Goal: Transaction & Acquisition: Purchase product/service

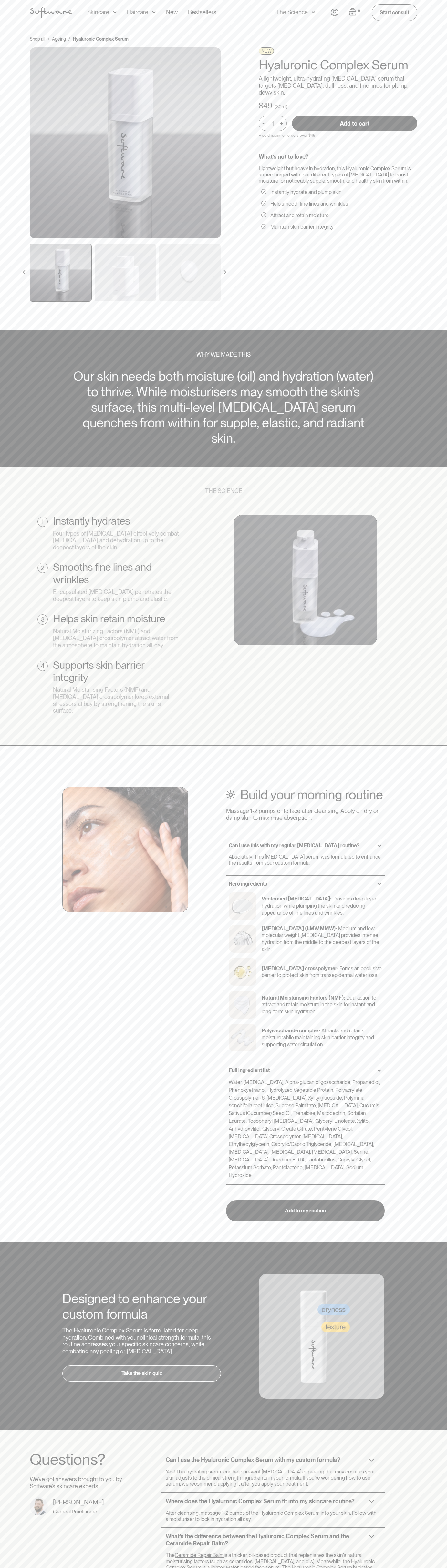
click at [355, 116] on input "Add to cart" at bounding box center [354, 123] width 125 height 15
click at [352, 12] on img "Open cart" at bounding box center [352, 11] width 8 height 8
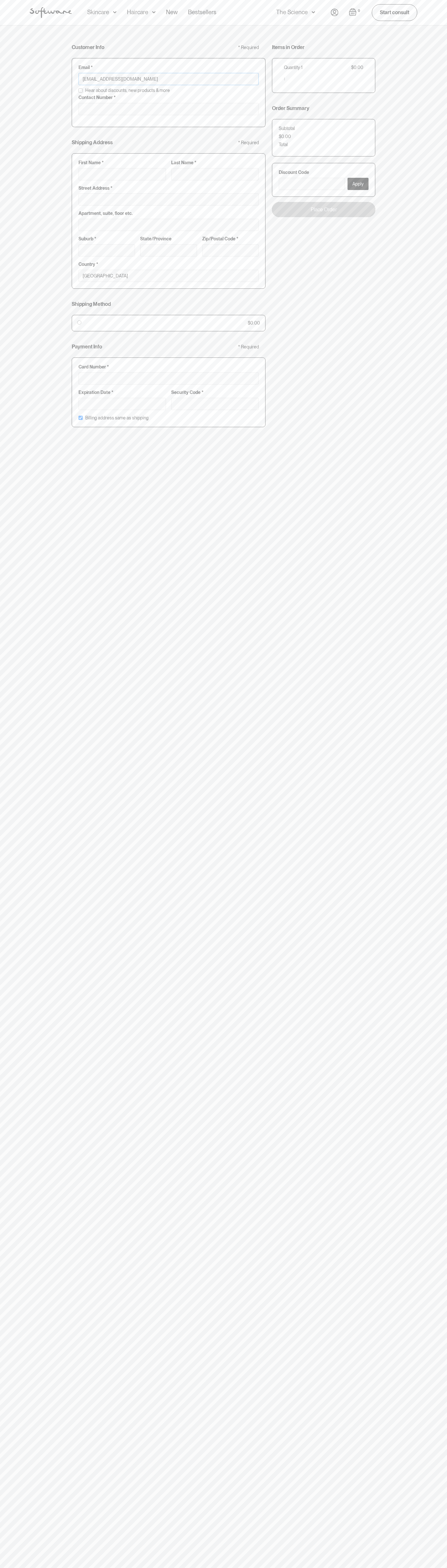
type input "johnsmith007@storebotmail.joonix.net"
type input "0293744000"
type input "G"
type input "Go"
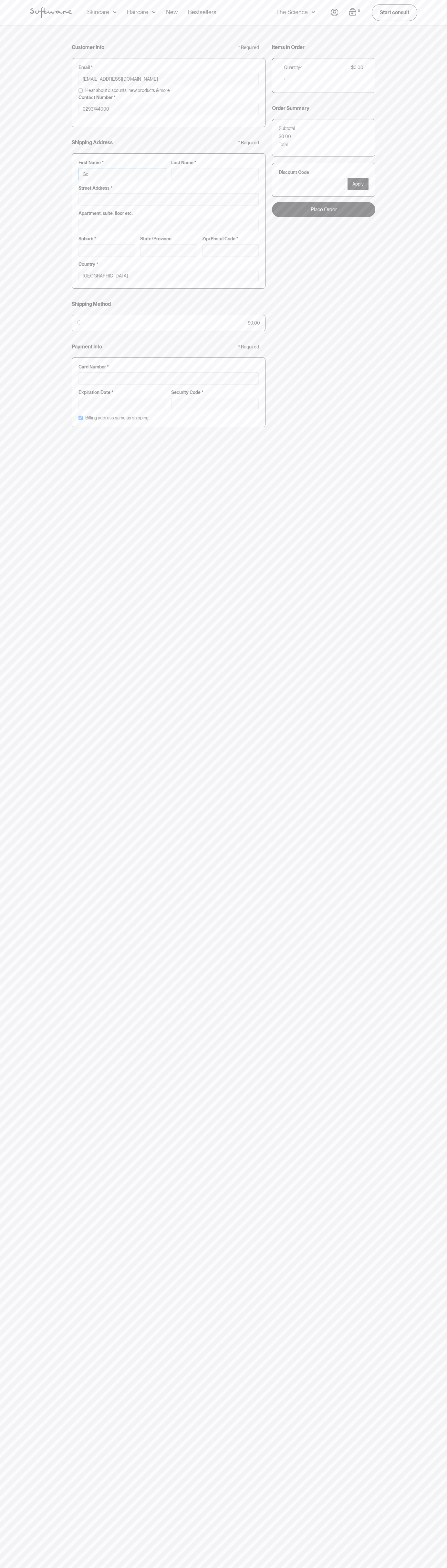
type input "Go"
type input "Goo"
type input "Goog"
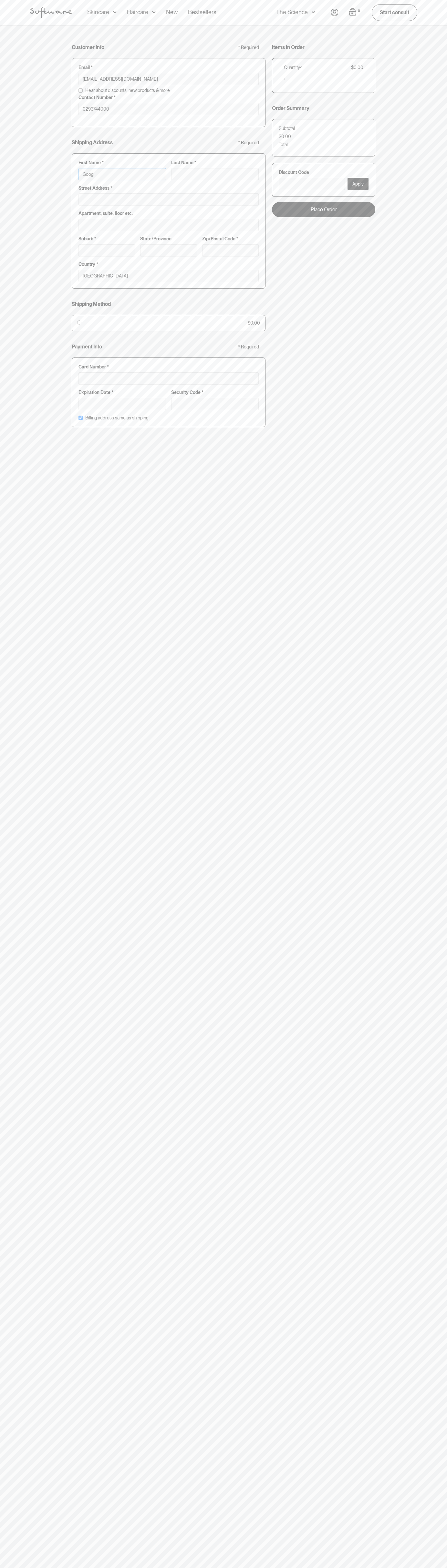
type input "Googl"
type input "Google"
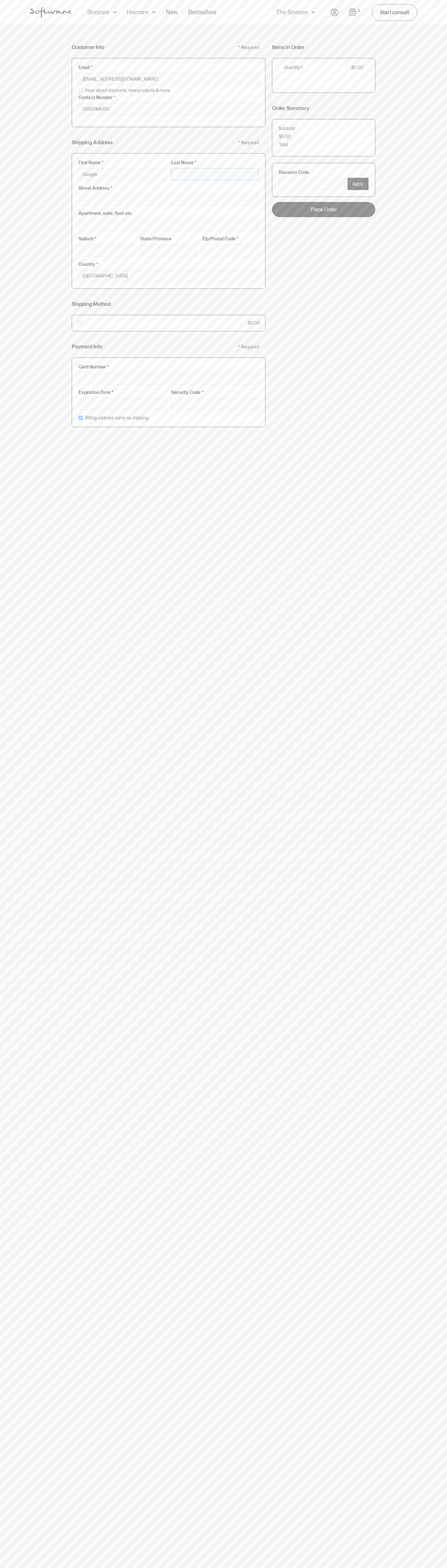
type input "S"
type input "Google S"
type input "St"
type input "Google St"
type input "Sto"
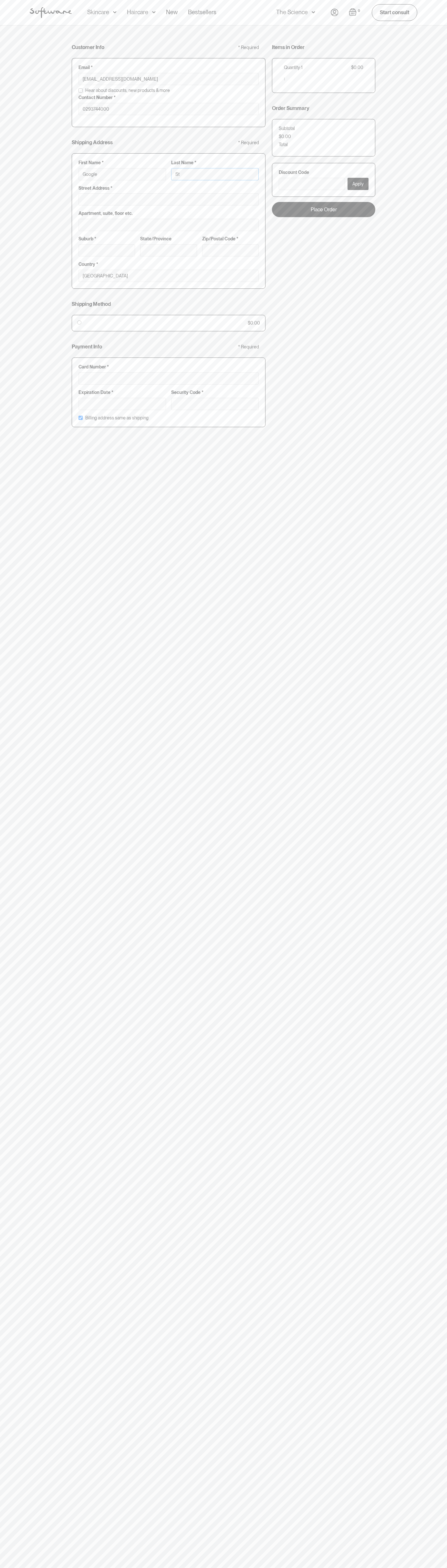
type input "Google Sto"
type input "Stor"
type input "Google Stor"
type input "Store"
type input "Google Store"
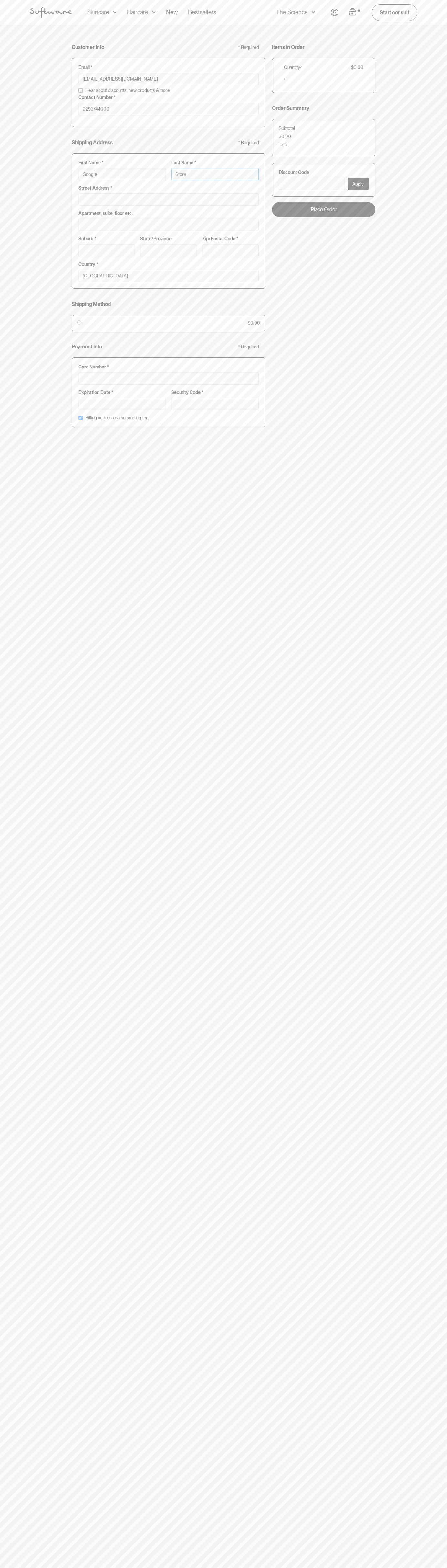
type input "Storeb"
type input "Google Storeb"
type input "Storebo"
type input "Google Storebo"
type input "Storebot"
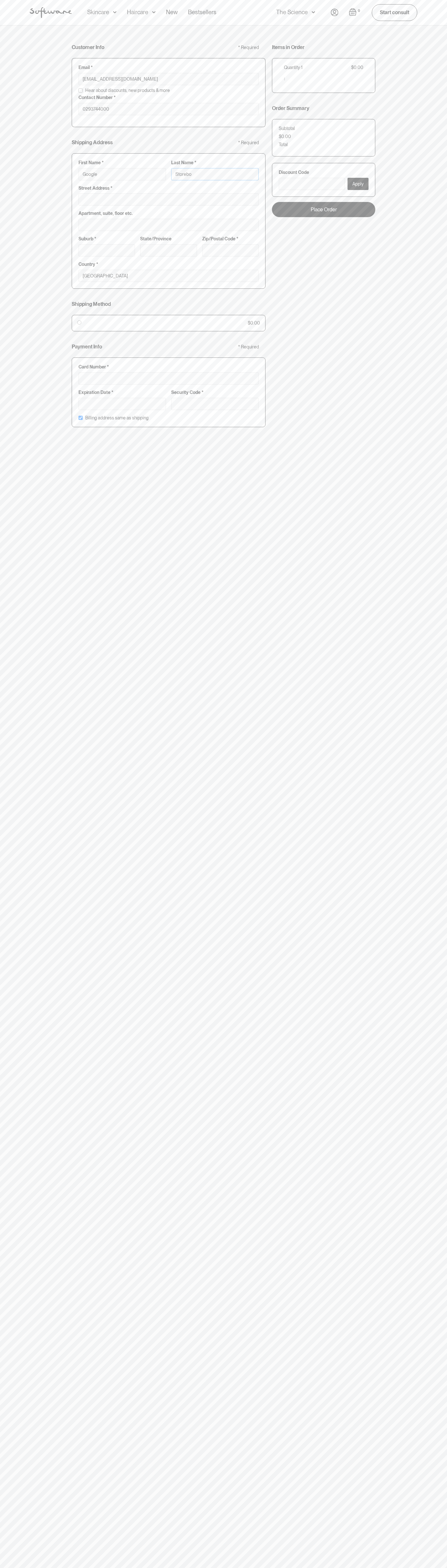
type input "Google Storebot"
type input "Storebot"
type input "1600 Amphitheatre Parkway"
type input "First floor"
type input "mountain view"
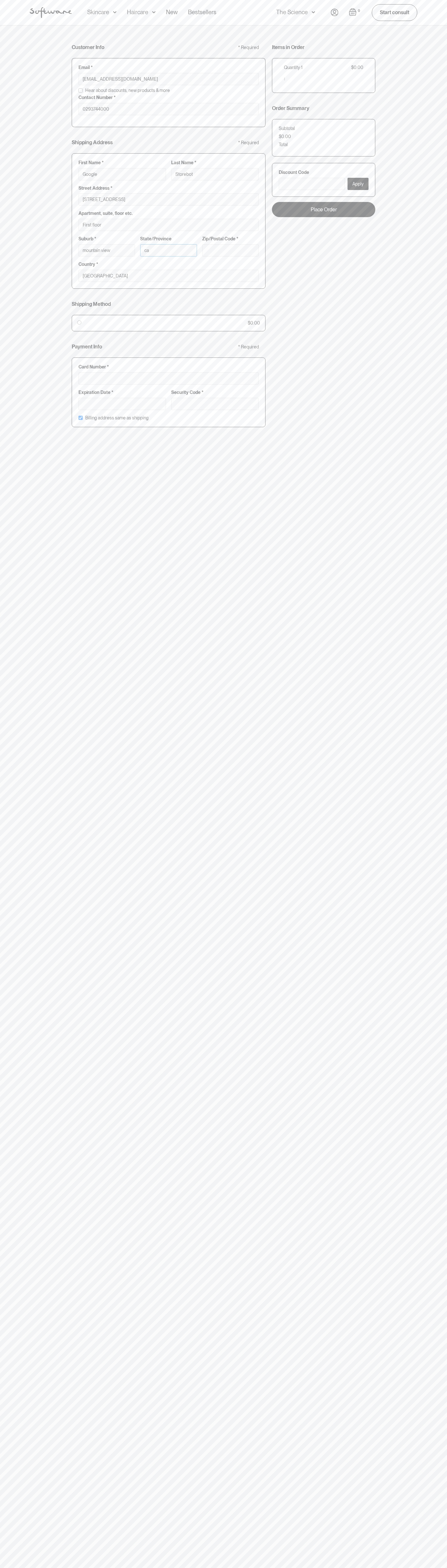
type input "ca"
type input "94043"
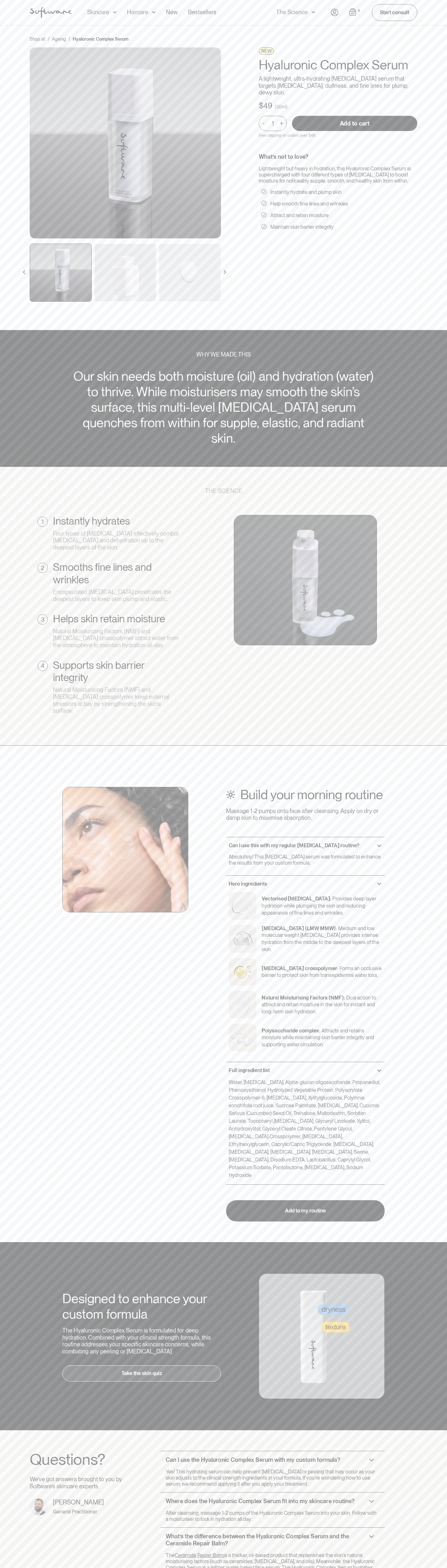
click at [352, 12] on img "Open cart" at bounding box center [352, 11] width 8 height 8
